Goal: Transaction & Acquisition: Purchase product/service

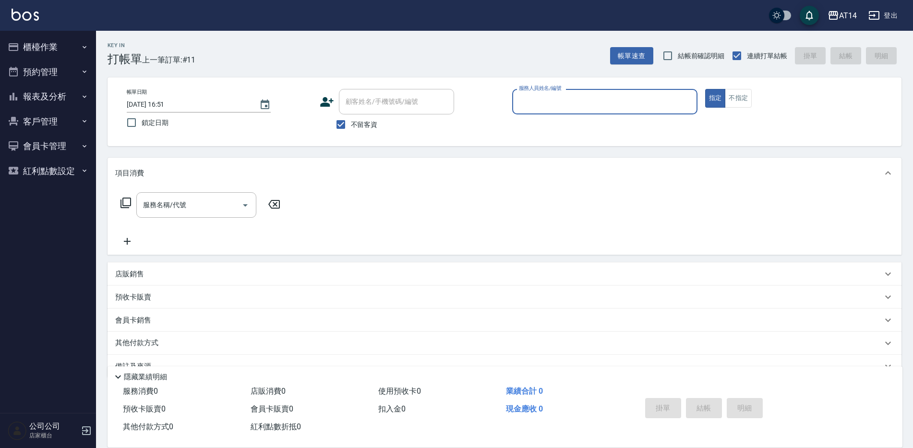
scroll to position [22, 0]
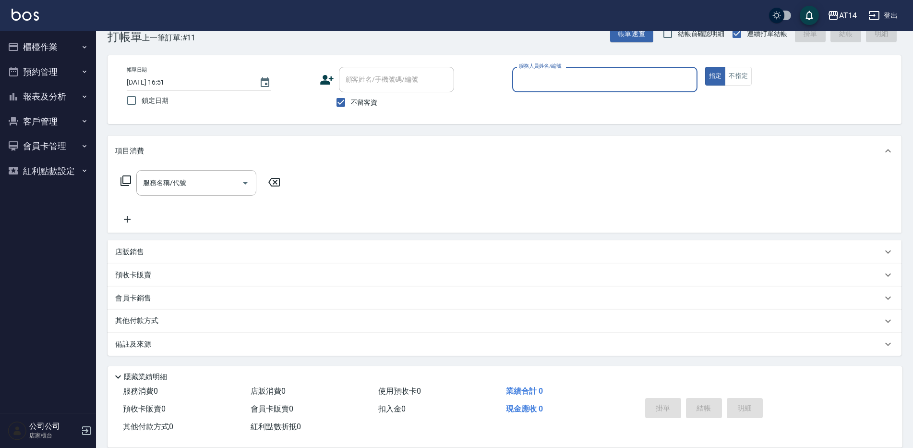
click at [77, 65] on button "預約管理" at bounding box center [48, 72] width 88 height 25
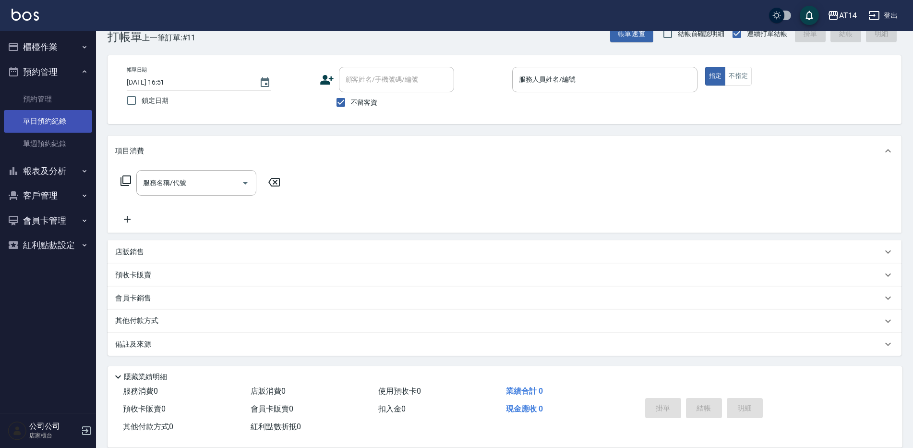
click at [67, 124] on link "單日預約紀錄" at bounding box center [48, 121] width 88 height 22
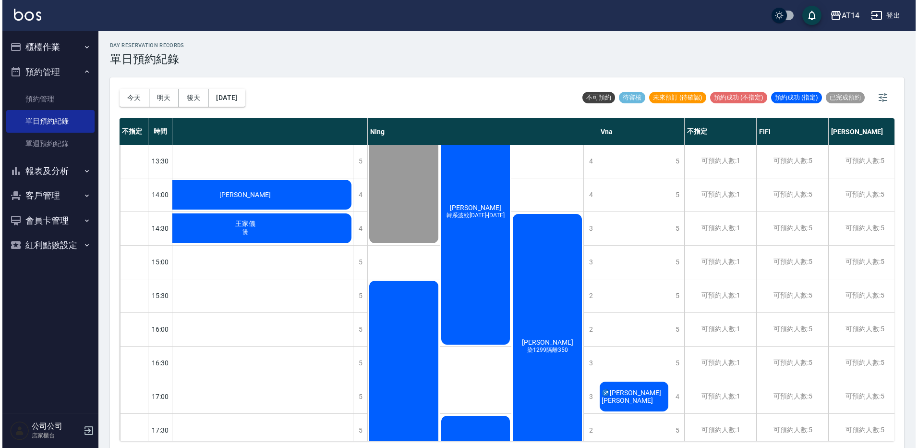
scroll to position [192, 266]
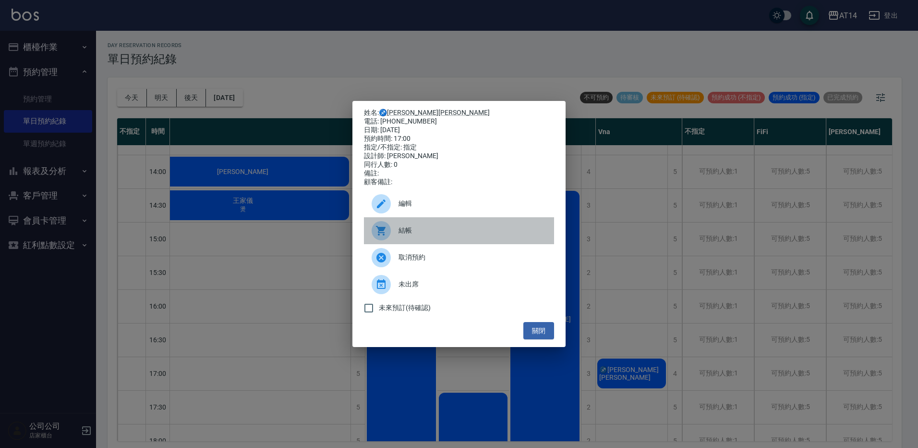
click at [428, 244] on div "結帳" at bounding box center [459, 230] width 190 height 27
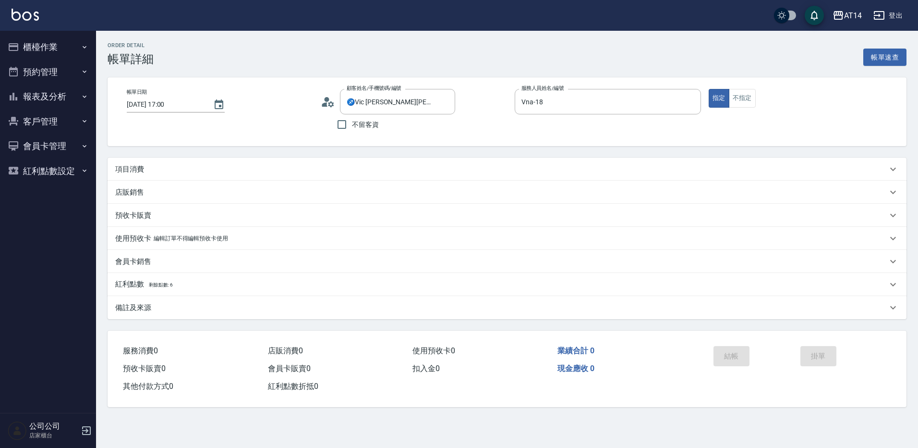
click at [208, 169] on div "項目消費" at bounding box center [501, 169] width 772 height 10
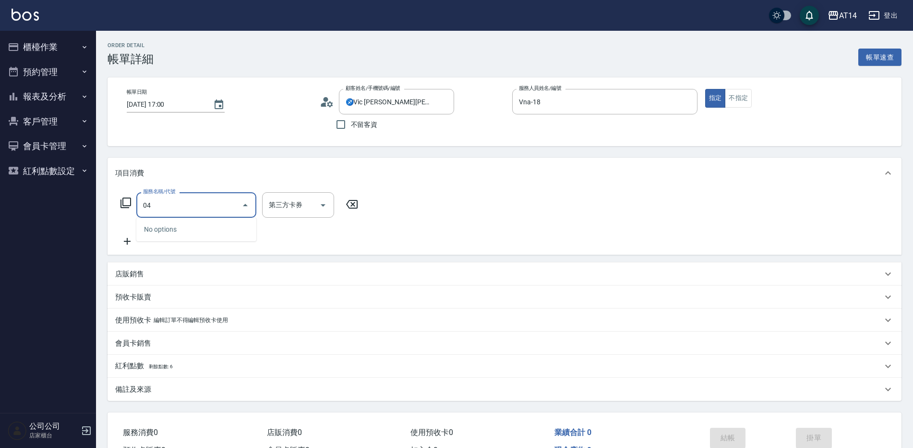
type input "041"
click at [228, 225] on span "染髮 - 1500" at bounding box center [196, 229] width 120 height 16
type input "3"
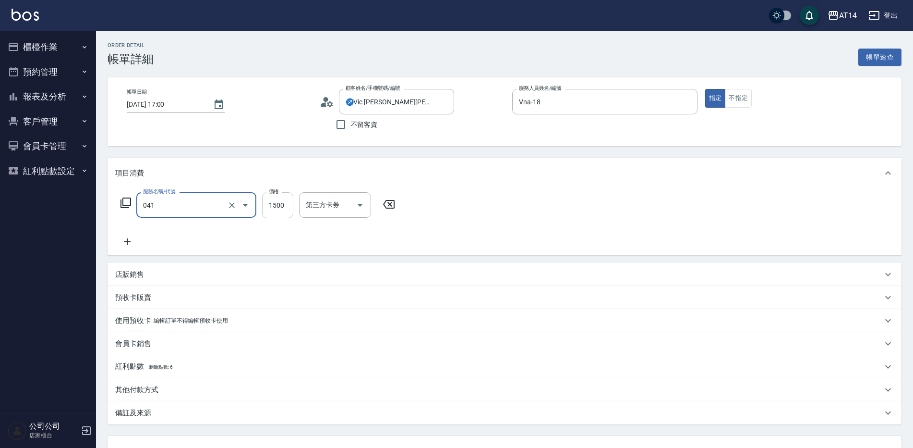
type input "染髮(041)"
click at [270, 216] on input "1500" at bounding box center [277, 205] width 31 height 26
type input "19"
type input "0"
type input "190"
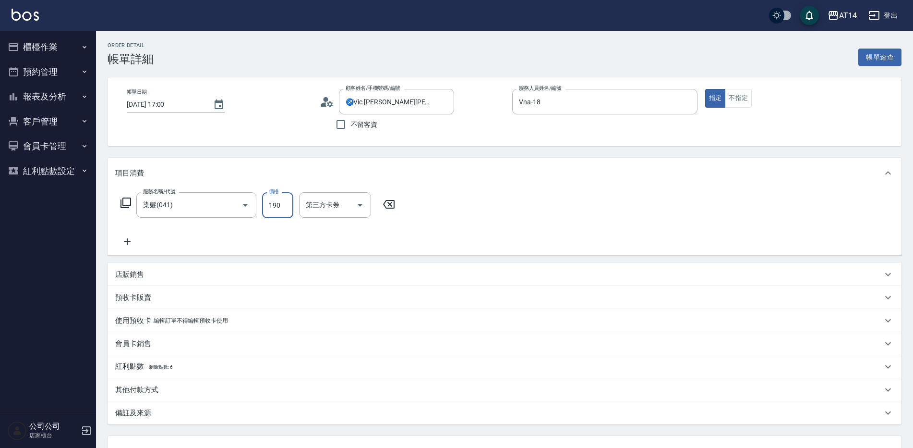
type input "4"
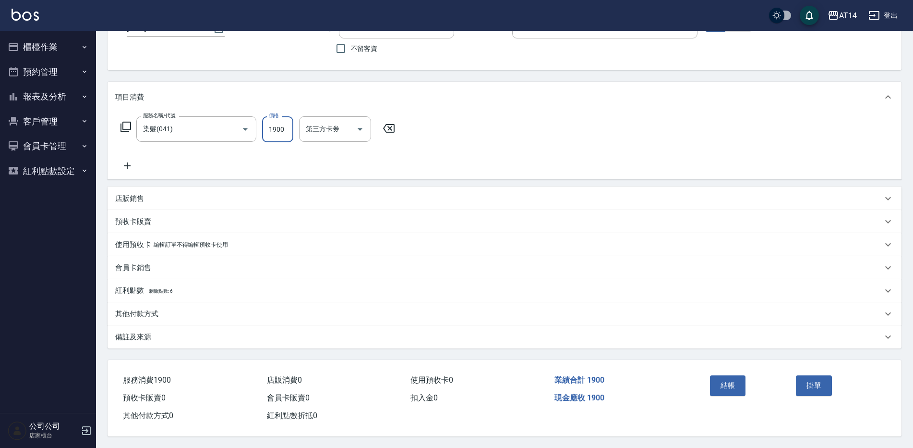
scroll to position [80, 0]
type input "1900"
click at [177, 327] on div "備註及來源" at bounding box center [505, 336] width 794 height 23
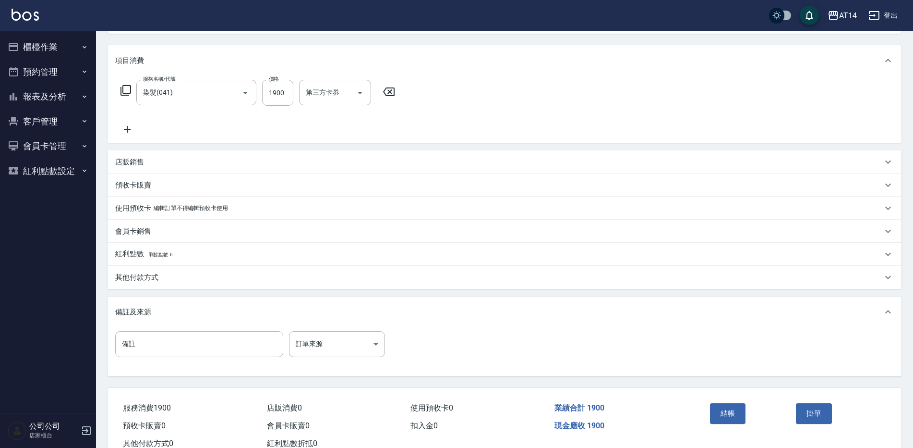
scroll to position [128, 0]
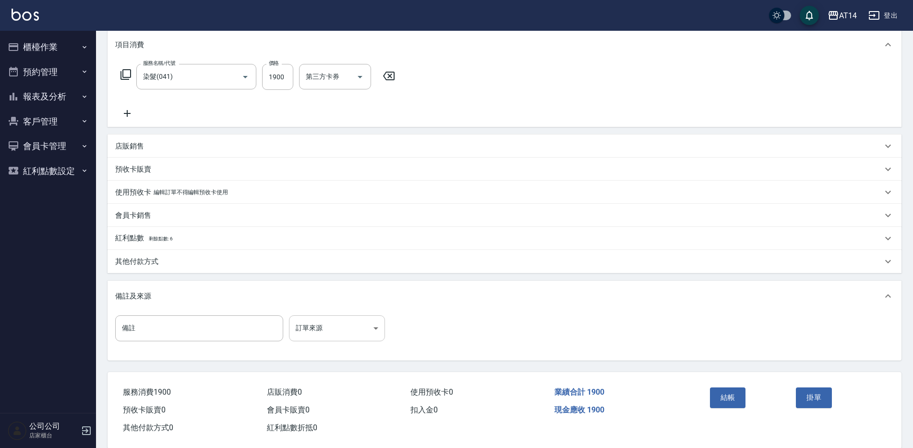
click at [373, 322] on body "AT14 登出 櫃檯作業 打帳單 帳單列表 掛單列表 現金收支登錄 材料自購登錄 每日結帳 排班表 掃碼打卡 預約管理 預約管理 單日預約紀錄 單週預約紀錄 …" at bounding box center [456, 166] width 913 height 588
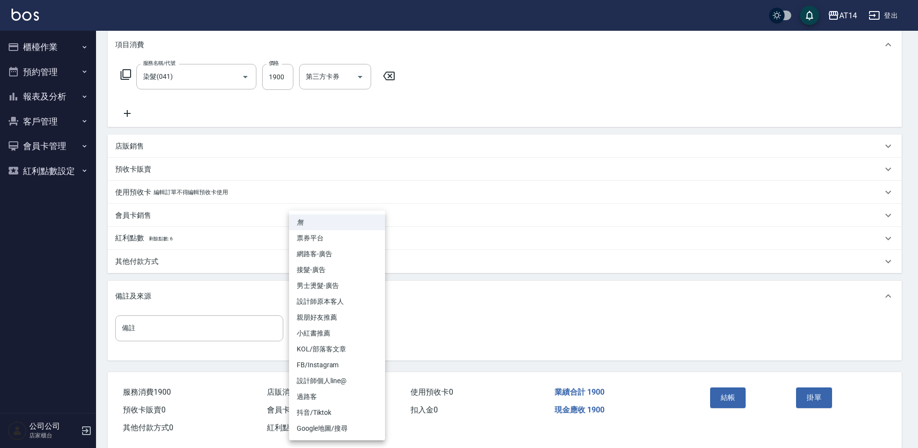
click at [357, 295] on li "設計師原本客人" at bounding box center [337, 301] width 96 height 16
type input "設計師原本客人"
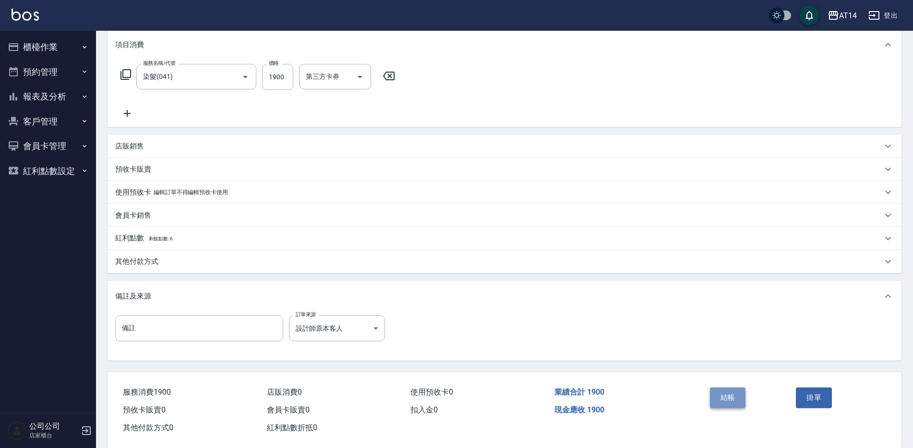
click at [727, 393] on button "結帳" at bounding box center [728, 397] width 36 height 20
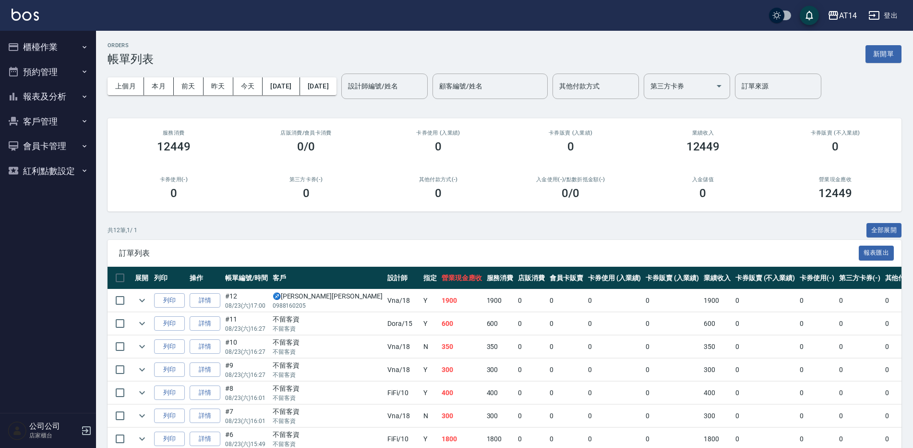
click at [74, 40] on button "櫃檯作業" at bounding box center [48, 47] width 88 height 25
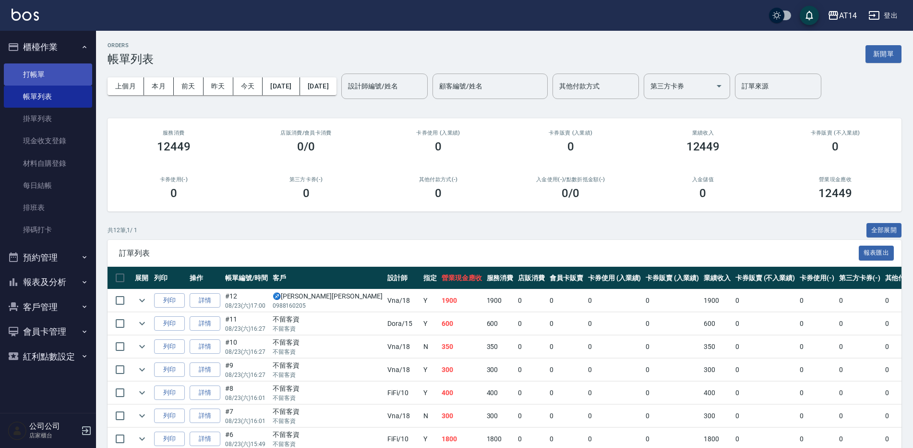
click at [46, 70] on link "打帳單" at bounding box center [48, 74] width 88 height 22
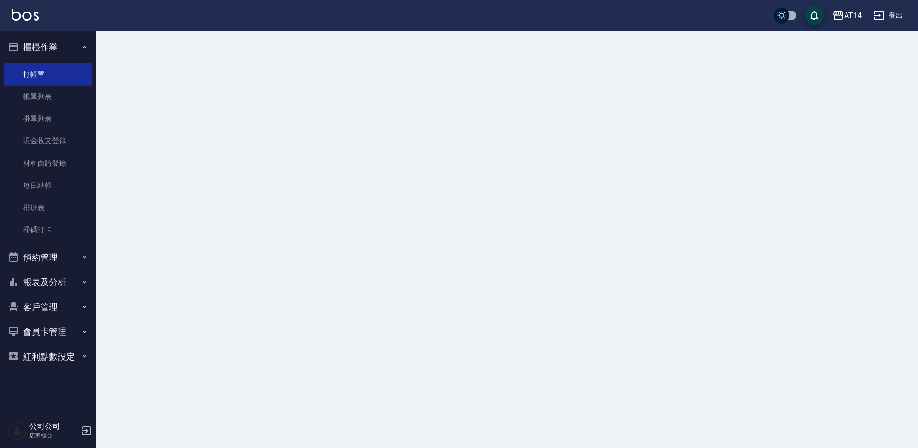
click at [85, 45] on icon "button" at bounding box center [85, 47] width 8 height 8
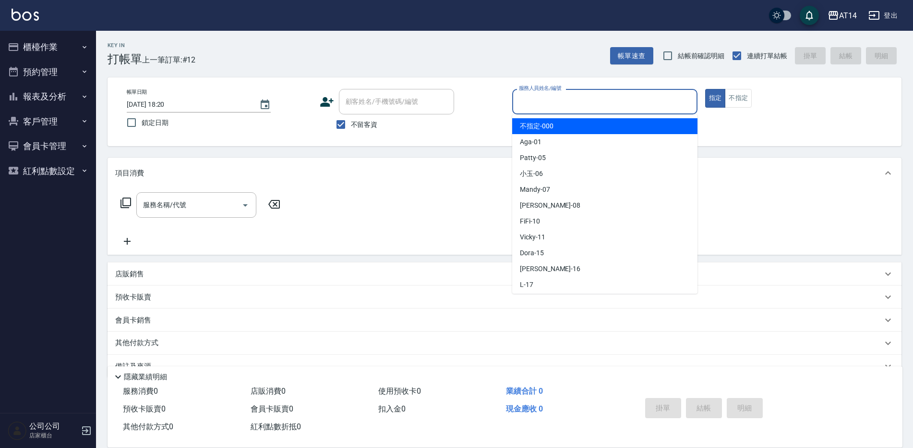
click at [608, 103] on input "服務人員姓名/編號" at bounding box center [605, 101] width 177 height 17
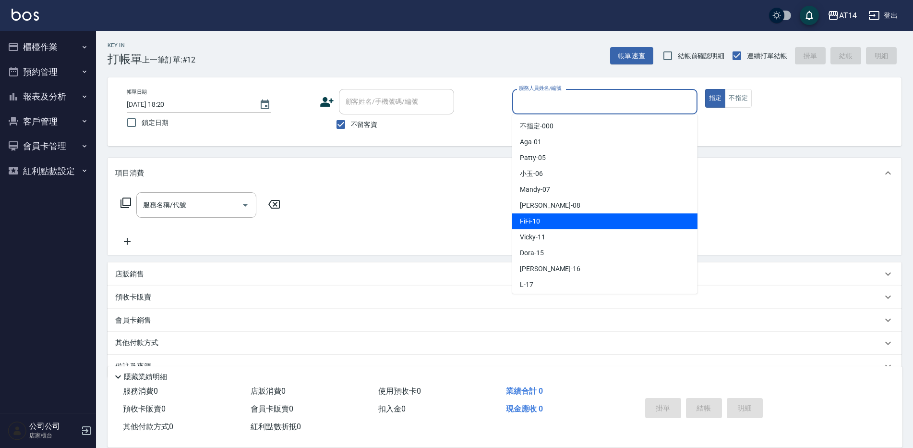
click at [534, 224] on span "FiFi -10" at bounding box center [530, 221] width 20 height 10
type input "FiFi-10"
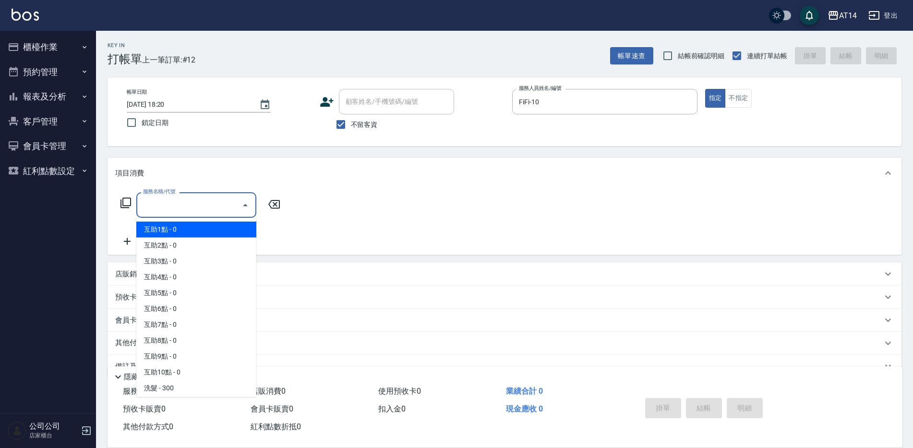
click at [198, 207] on input "服務名稱/代號" at bounding box center [189, 204] width 97 height 17
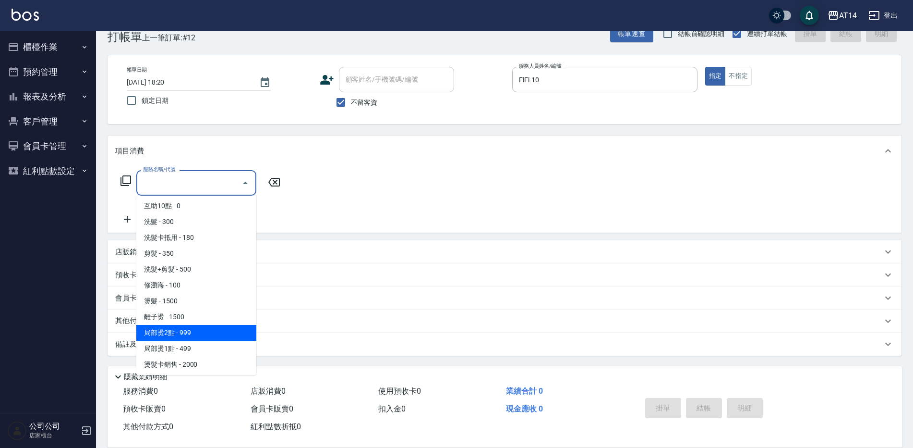
scroll to position [192, 0]
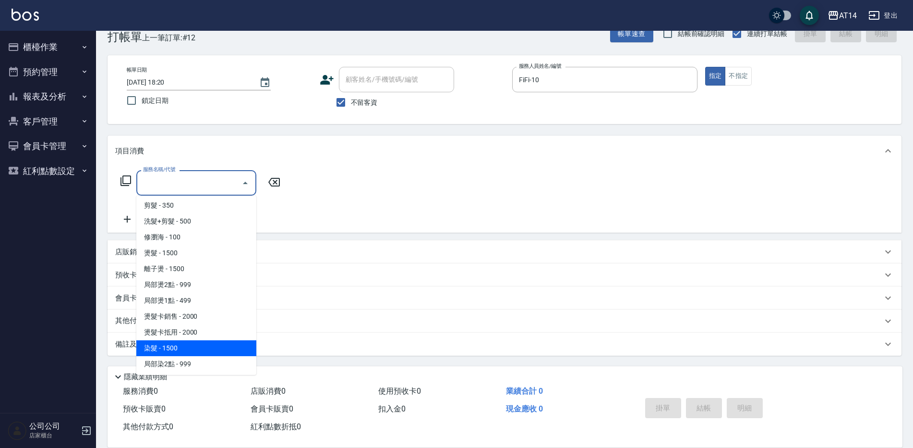
click at [170, 351] on span "染髮 - 1500" at bounding box center [196, 348] width 120 height 16
type input "染髮(041)"
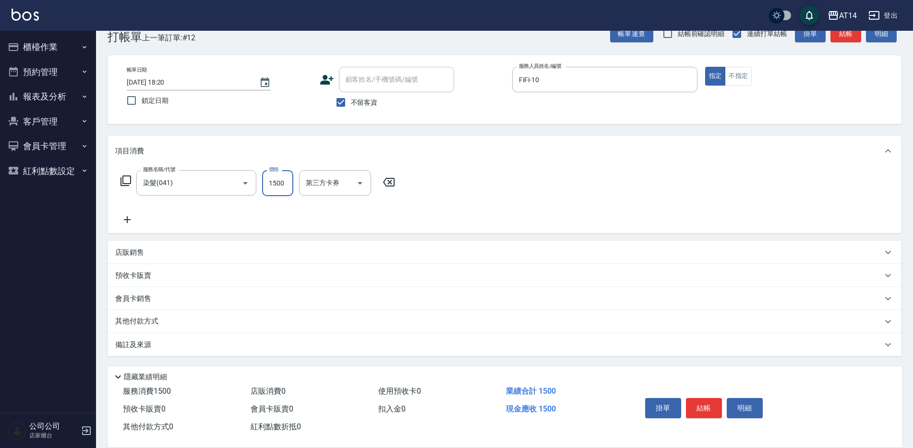
click at [282, 183] on input "1500" at bounding box center [277, 183] width 31 height 26
type input "1800"
click at [706, 398] on button "結帳" at bounding box center [704, 408] width 36 height 20
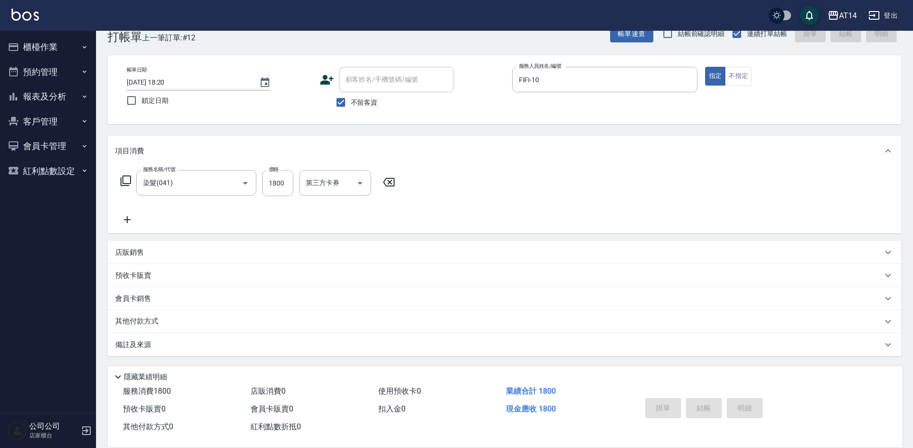
type input "[DATE] 18:24"
click at [589, 92] on div "服務人員姓名/編號" at bounding box center [604, 79] width 185 height 25
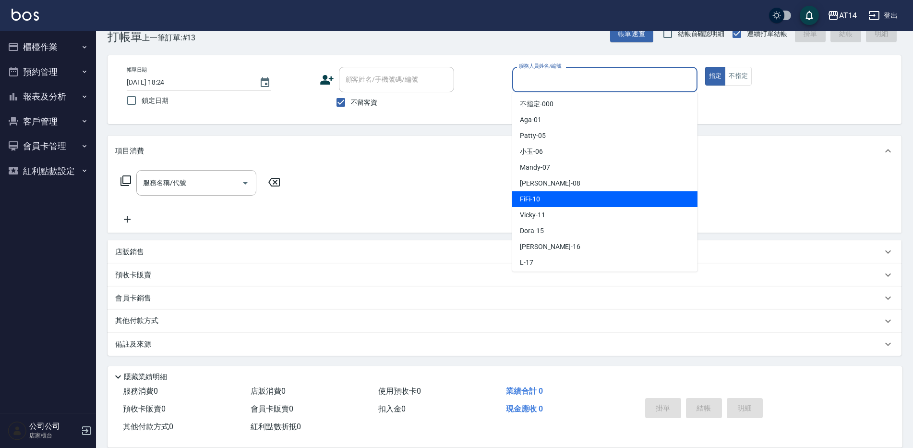
click at [542, 192] on div "FiFi -10" at bounding box center [604, 199] width 185 height 16
type input "FiFi-10"
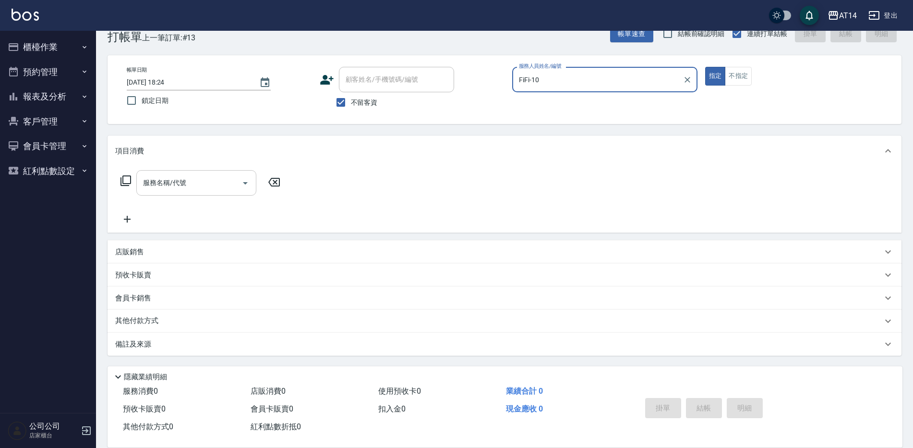
click at [198, 178] on input "服務名稱/代號" at bounding box center [189, 182] width 97 height 17
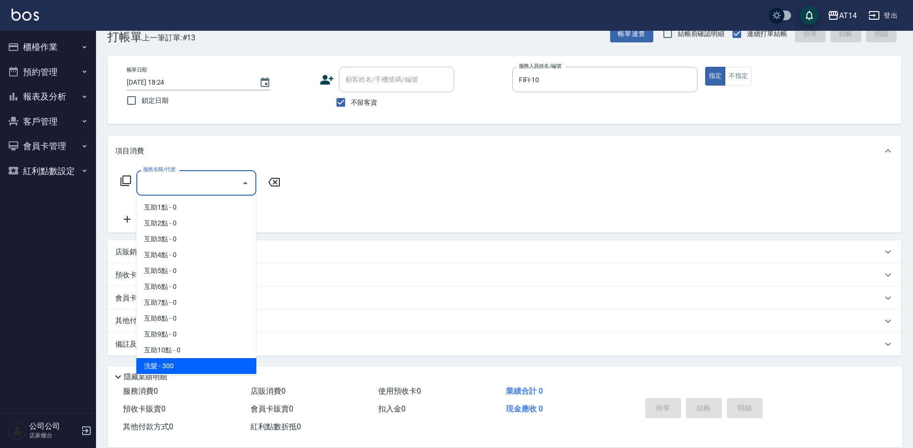
scroll to position [48, 0]
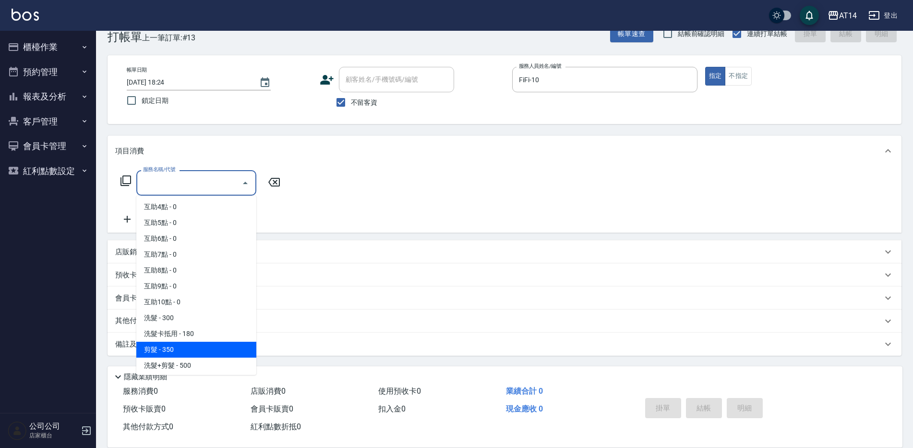
click at [167, 354] on span "剪髮 - 350" at bounding box center [196, 349] width 120 height 16
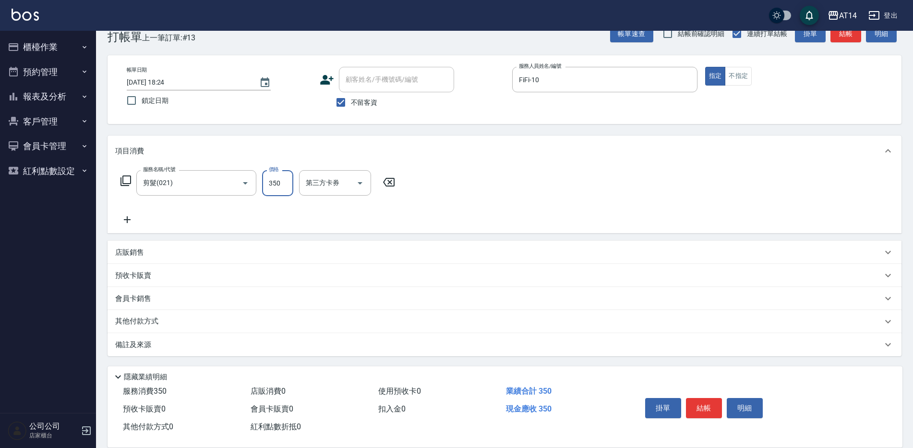
drag, startPoint x: 283, startPoint y: 189, endPoint x: 278, endPoint y: 193, distance: 6.3
click at [283, 189] on input "350" at bounding box center [277, 183] width 31 height 26
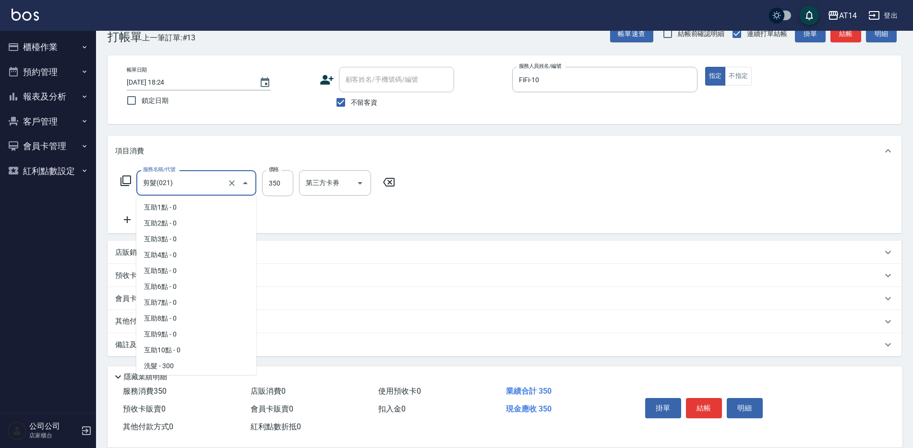
click at [190, 179] on input "剪髮(021)" at bounding box center [183, 182] width 85 height 17
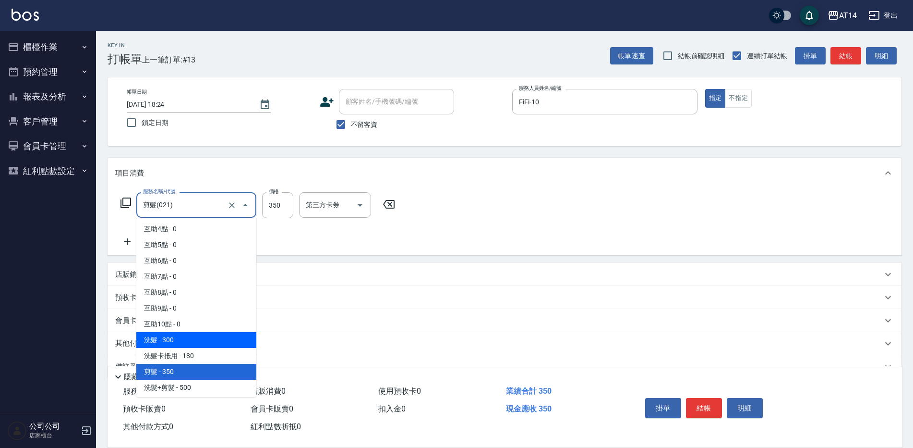
click at [172, 346] on span "洗髮 - 300" at bounding box center [196, 340] width 120 height 16
type input "洗髮(011)"
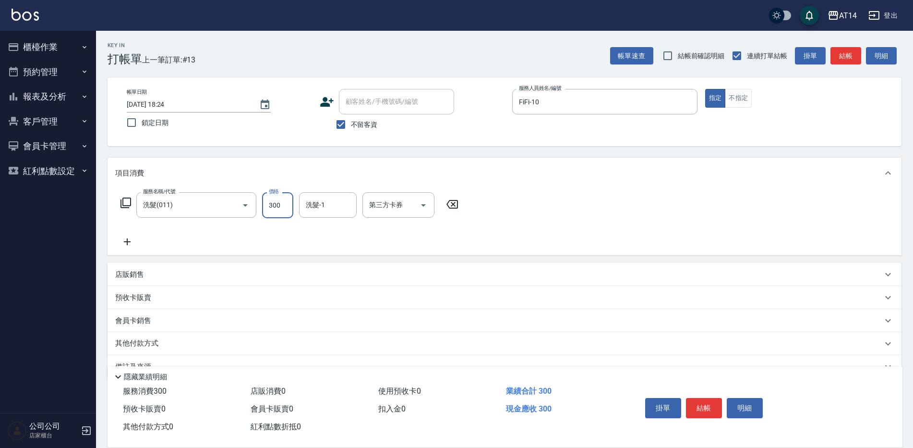
click at [286, 203] on input "300" at bounding box center [277, 205] width 31 height 26
type input "400"
click at [315, 213] on input "洗髮-1" at bounding box center [328, 204] width 49 height 17
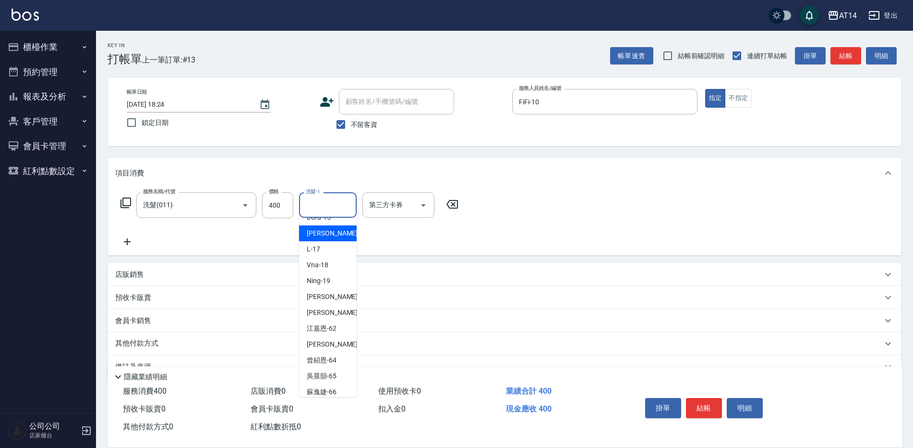
scroll to position [144, 0]
click at [325, 290] on span "[PERSON_NAME] -20" at bounding box center [337, 291] width 61 height 10
type input "[PERSON_NAME]-20"
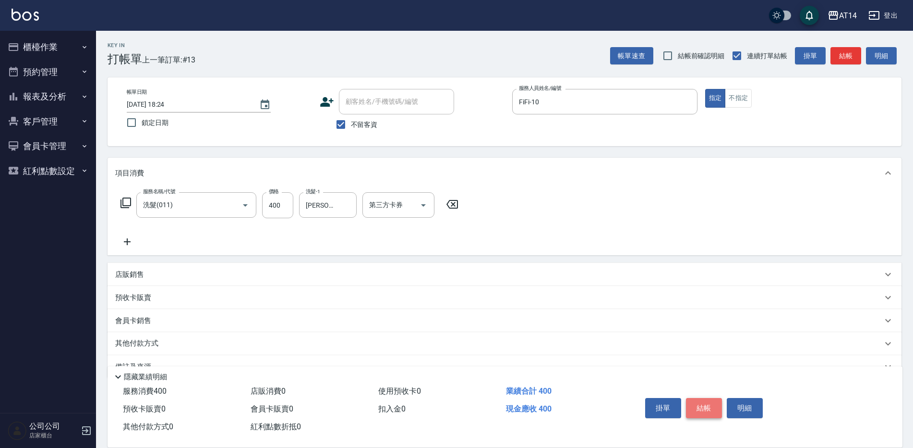
click at [719, 403] on button "結帳" at bounding box center [704, 408] width 36 height 20
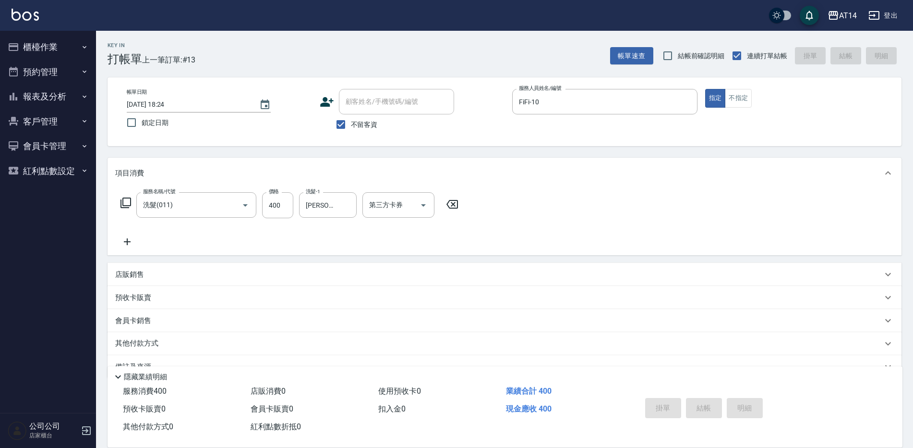
type input "[DATE] 18:52"
